Goal: Check status

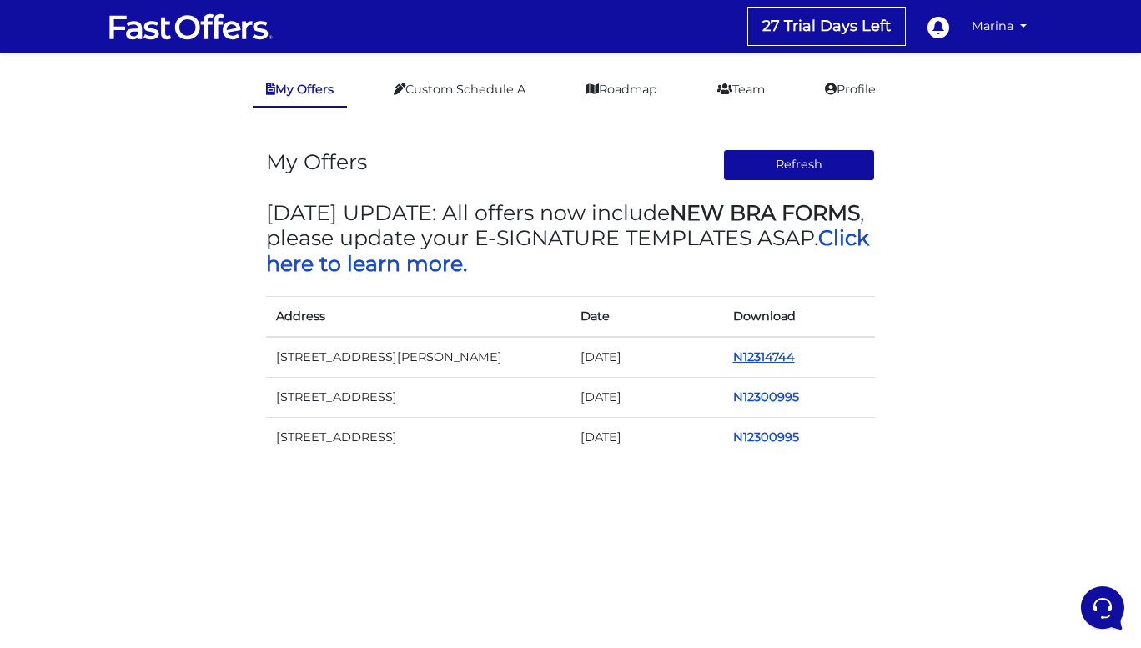
click at [749, 361] on link "N12314744" at bounding box center [764, 357] width 62 height 15
click at [318, 358] on td "9560 Markham Rd" at bounding box center [418, 357] width 304 height 41
click at [744, 361] on link "N12314744" at bounding box center [764, 357] width 62 height 15
